Goal: Find specific page/section: Find specific page/section

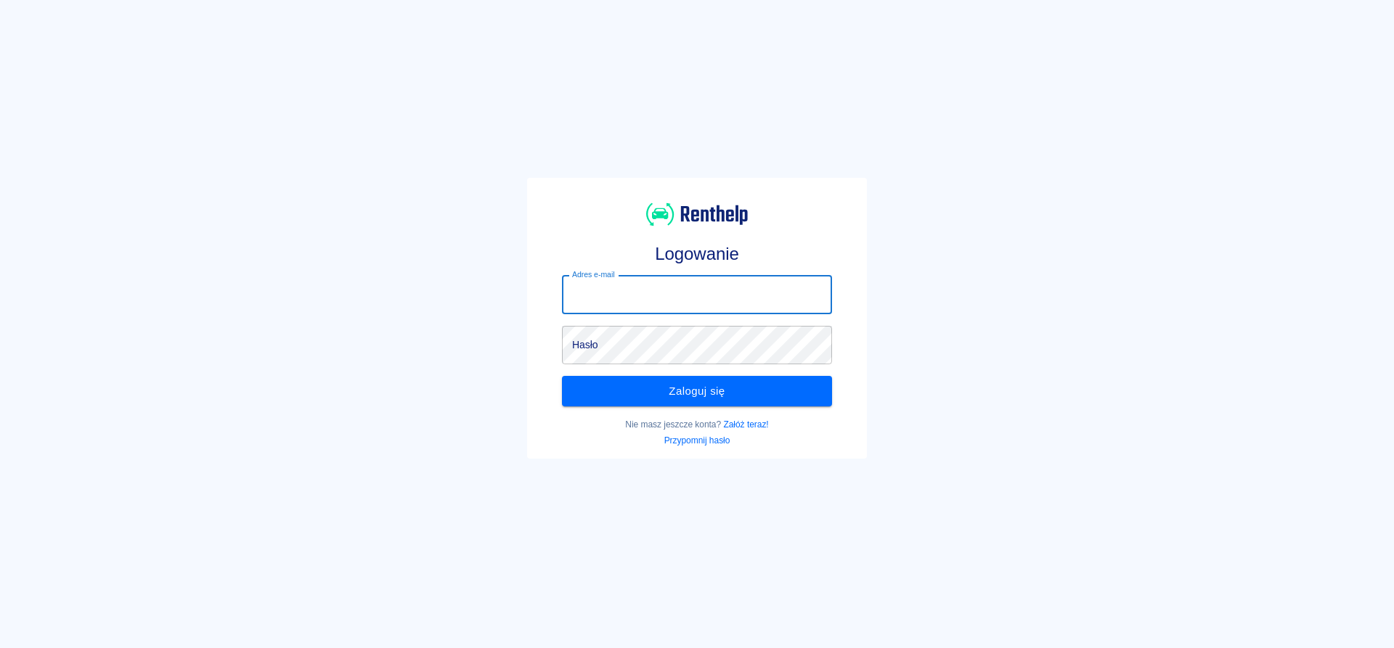
click at [631, 296] on input "Adres e-mail" at bounding box center [697, 295] width 270 height 38
click at [604, 299] on input "Adres e-mail" at bounding box center [697, 295] width 270 height 38
type input "[EMAIL_ADDRESS][DOMAIN_NAME]"
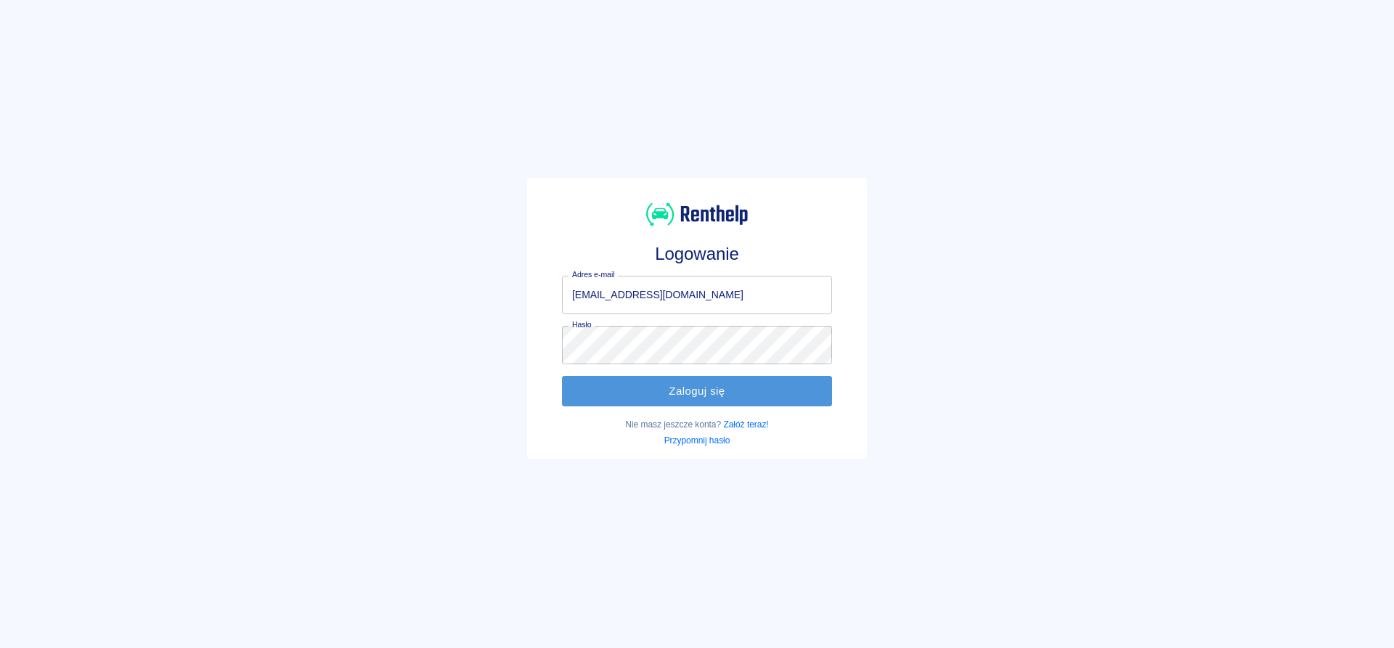
click at [622, 405] on button "Zaloguj się" at bounding box center [697, 391] width 270 height 30
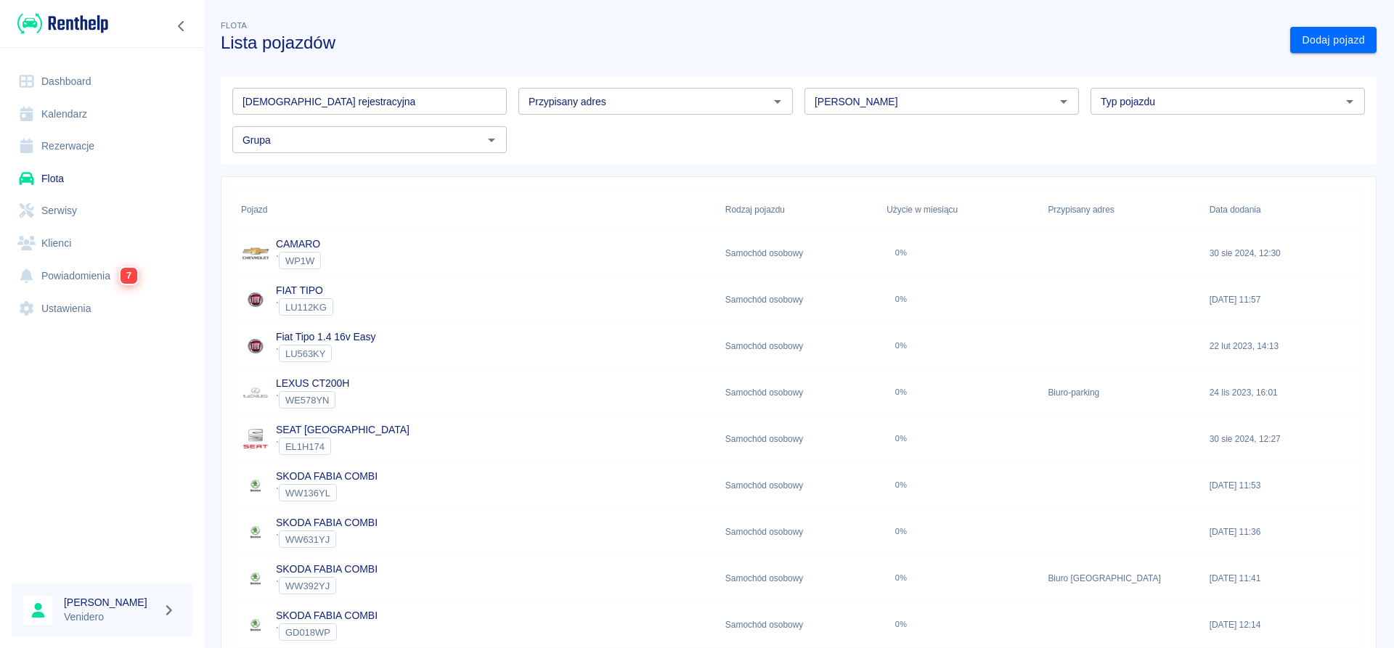
click at [406, 94] on input "[DEMOGRAPHIC_DATA] rejestracyjna" at bounding box center [369, 101] width 274 height 27
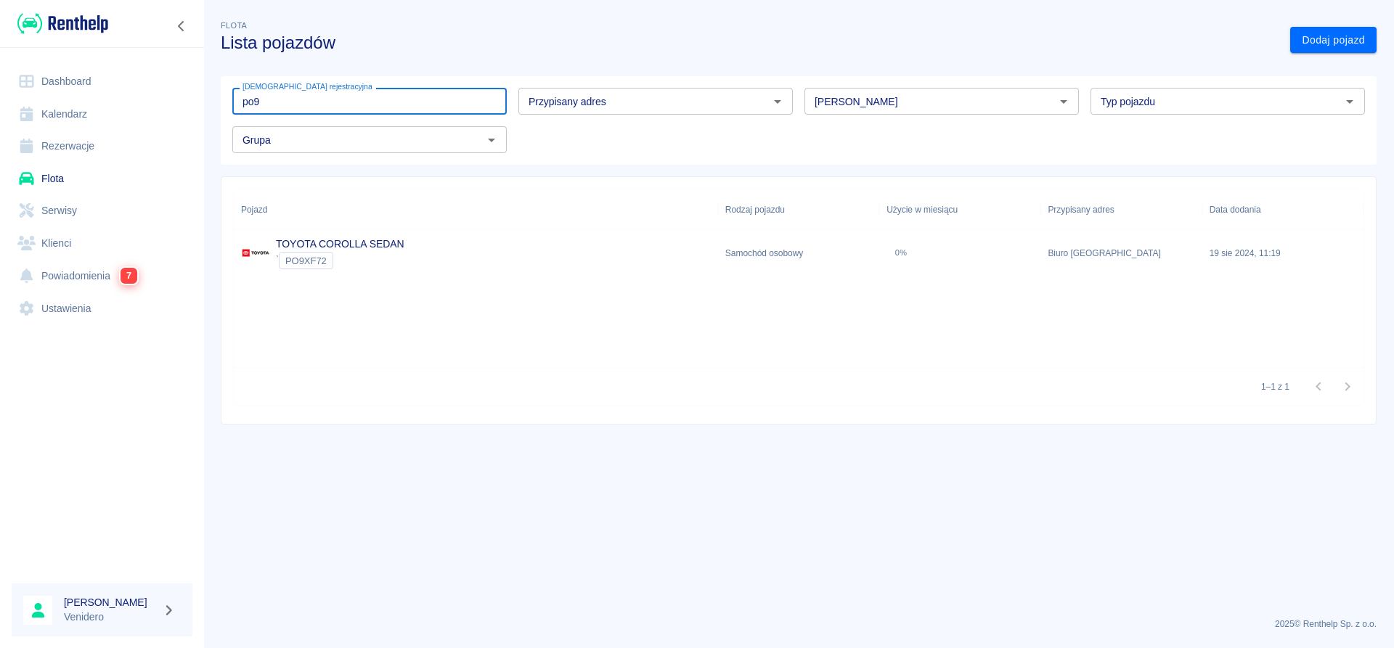
type input "po9"
click at [420, 245] on div "TOYOTA COROLLA SEDAN ` PO9XF72" at bounding box center [476, 253] width 484 height 46
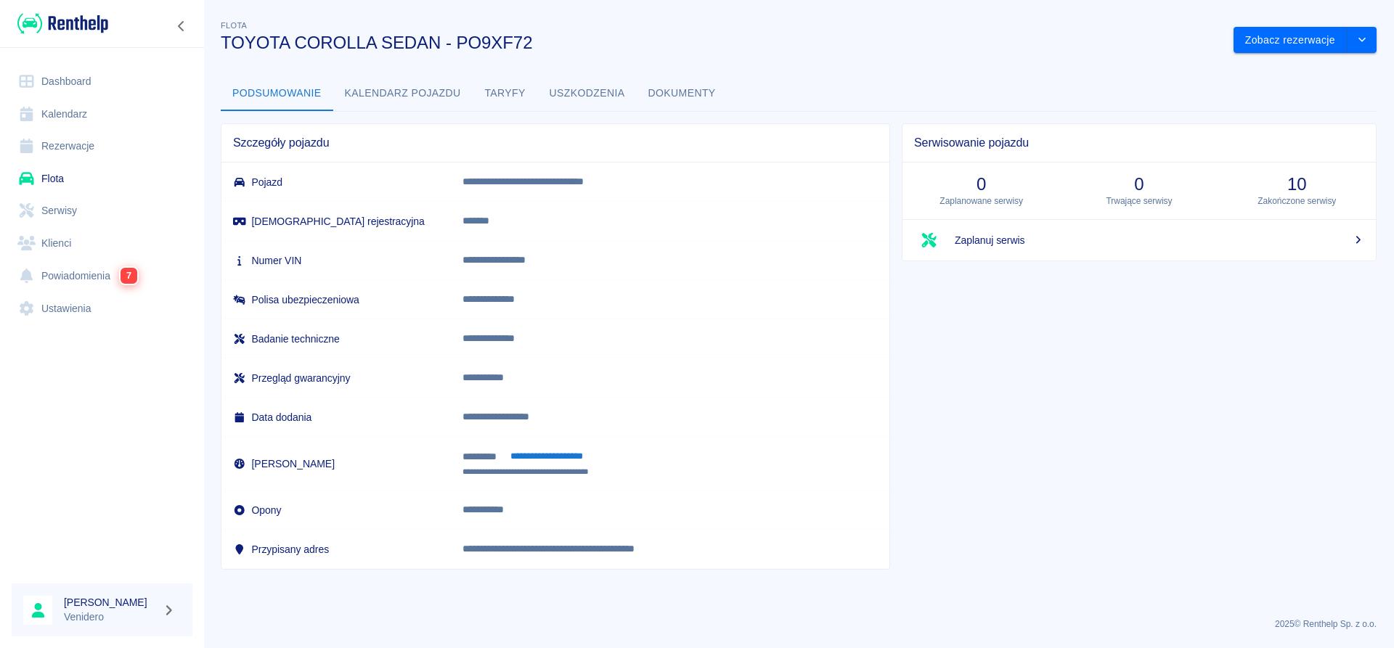
click at [669, 94] on button "Dokumenty" at bounding box center [682, 93] width 91 height 35
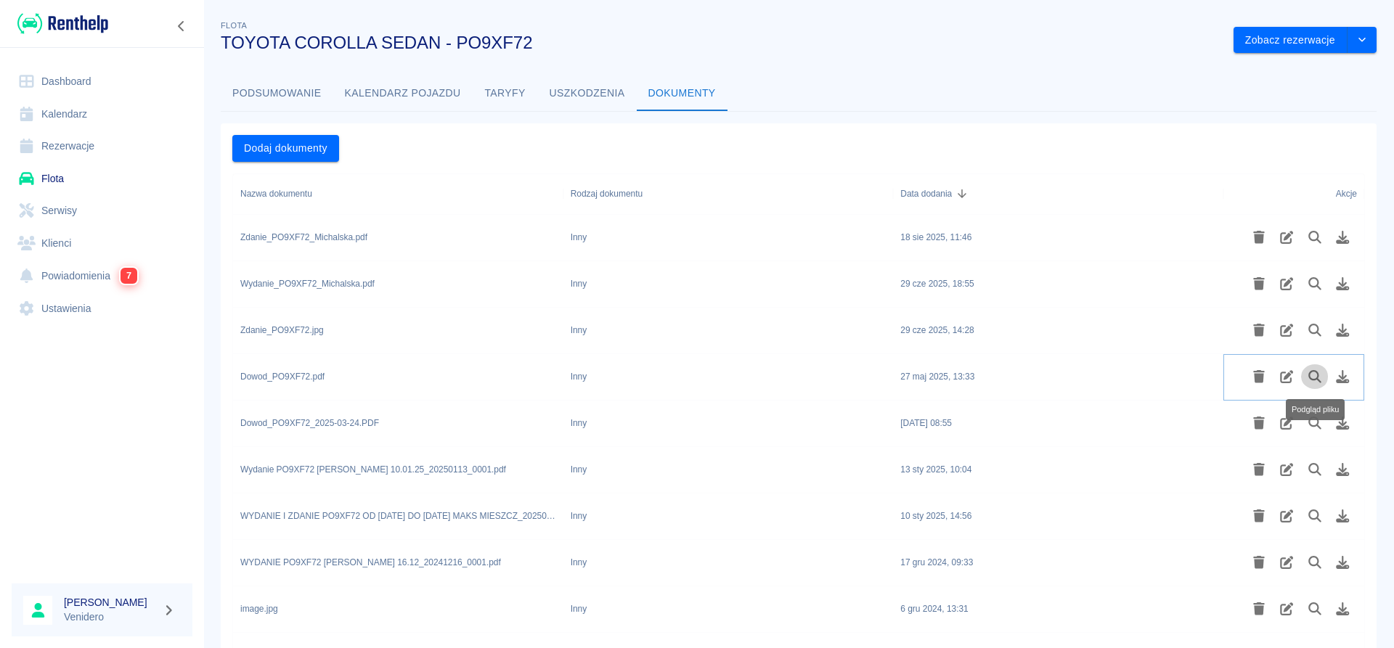
click at [1310, 373] on icon "Podgląd pliku" at bounding box center [1314, 376] width 13 height 13
